Goal: Task Accomplishment & Management: Use online tool/utility

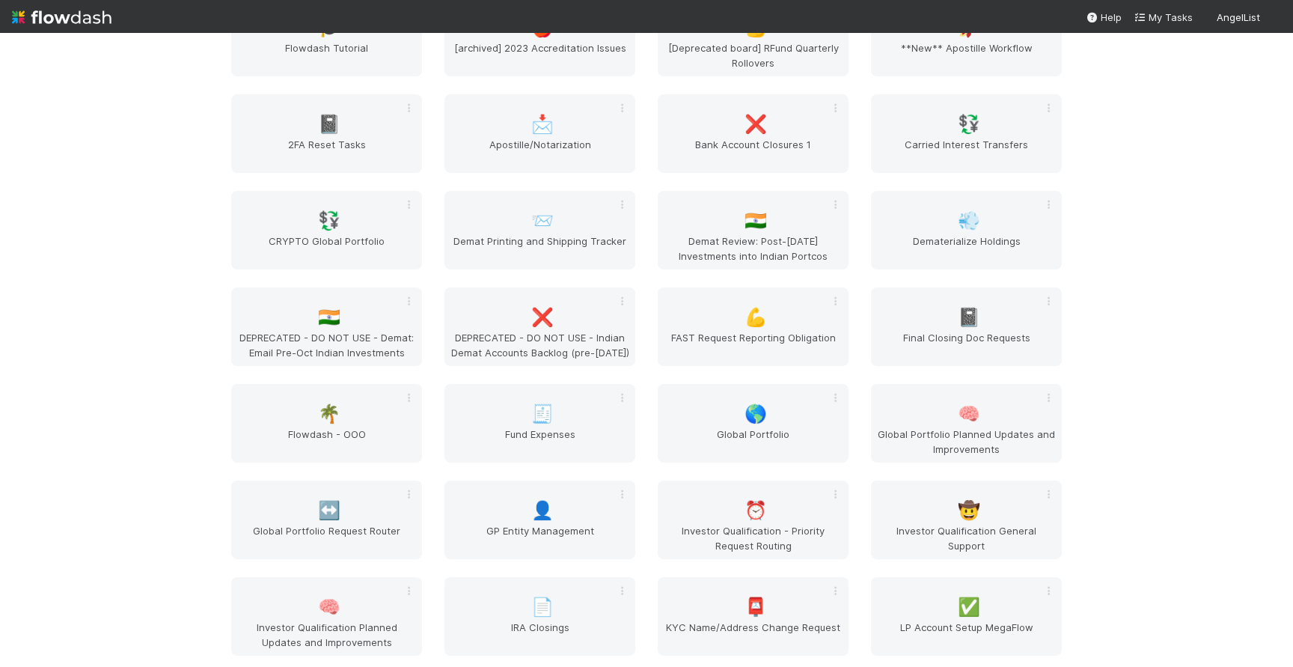
scroll to position [1826, 0]
click at [760, 411] on span "🌎" at bounding box center [756, 412] width 22 height 19
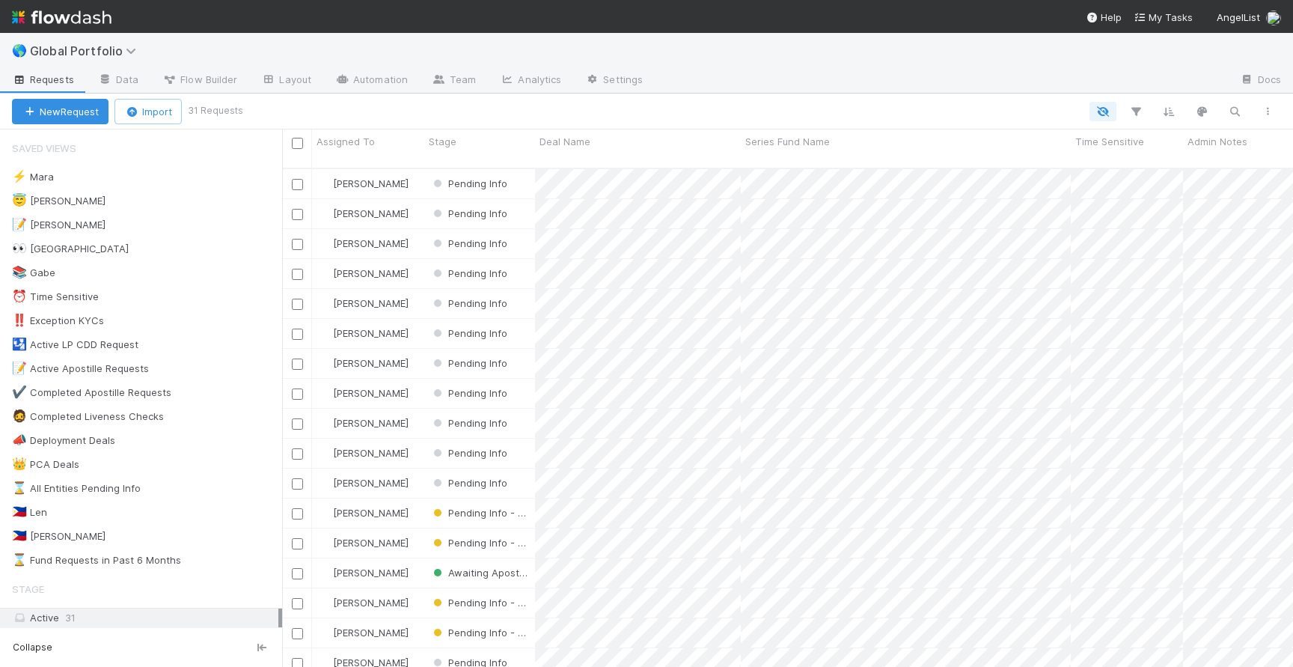
scroll to position [510, 1011]
click at [118, 206] on div "😇 [PERSON_NAME] 1" at bounding box center [147, 201] width 270 height 19
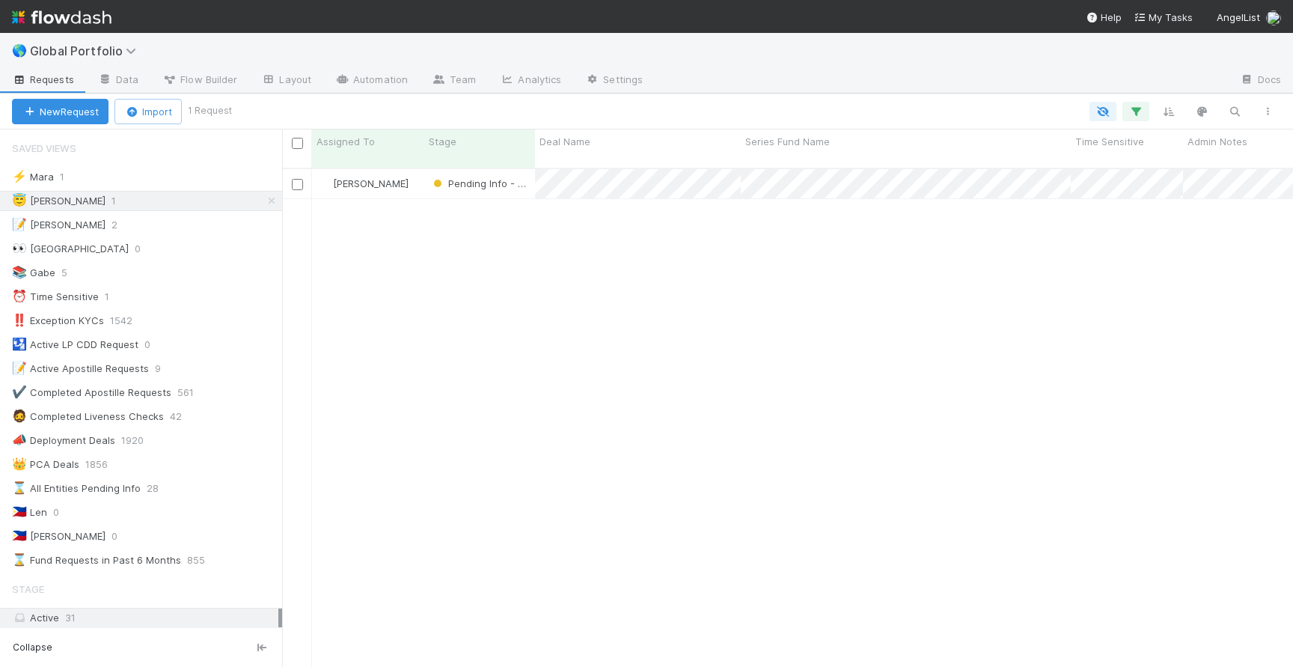
scroll to position [510, 1011]
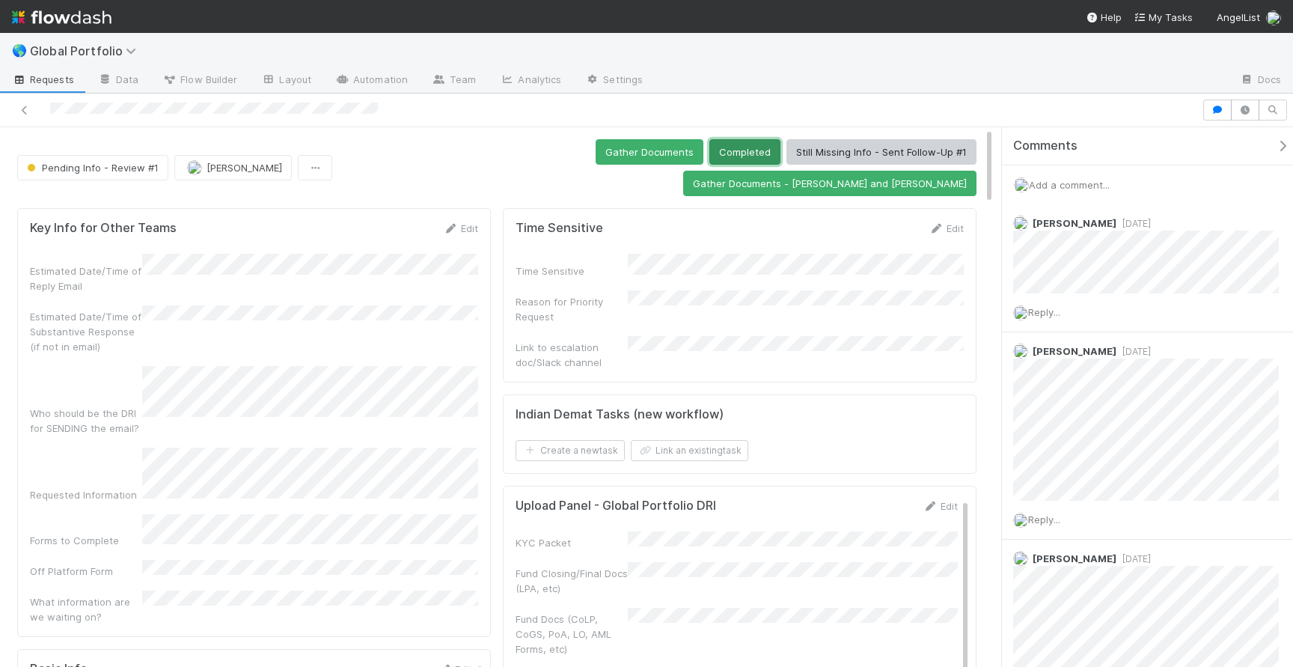
click at [709, 152] on button "Completed" at bounding box center [744, 151] width 71 height 25
